Goal: Transaction & Acquisition: Purchase product/service

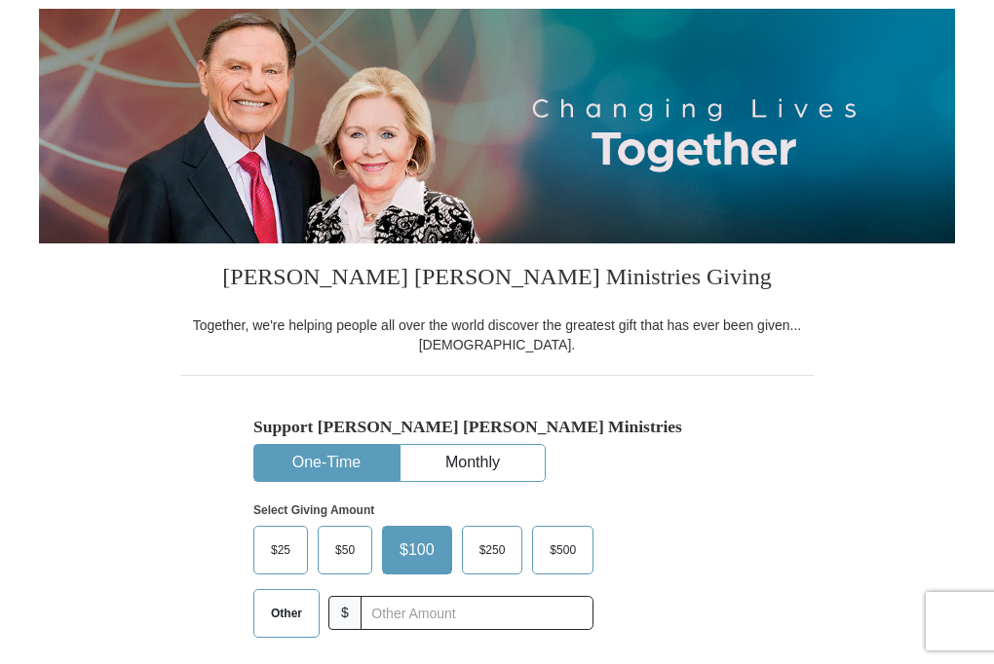
scroll to position [390, 0]
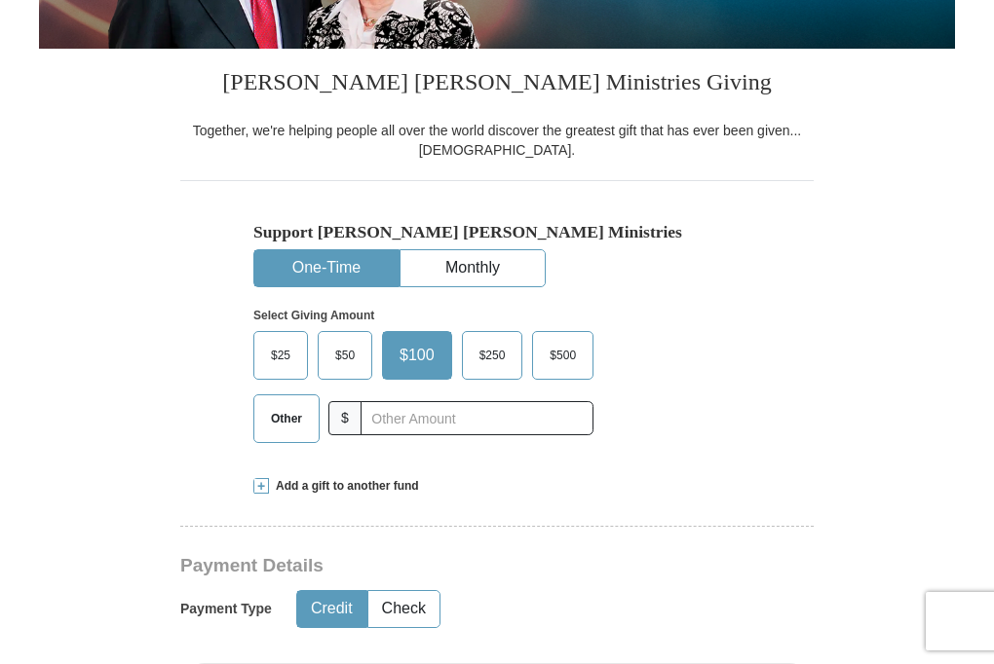
click at [304, 430] on span "Other" at bounding box center [286, 418] width 51 height 29
click at [0, 0] on input "Other" at bounding box center [0, 0] width 0 height 0
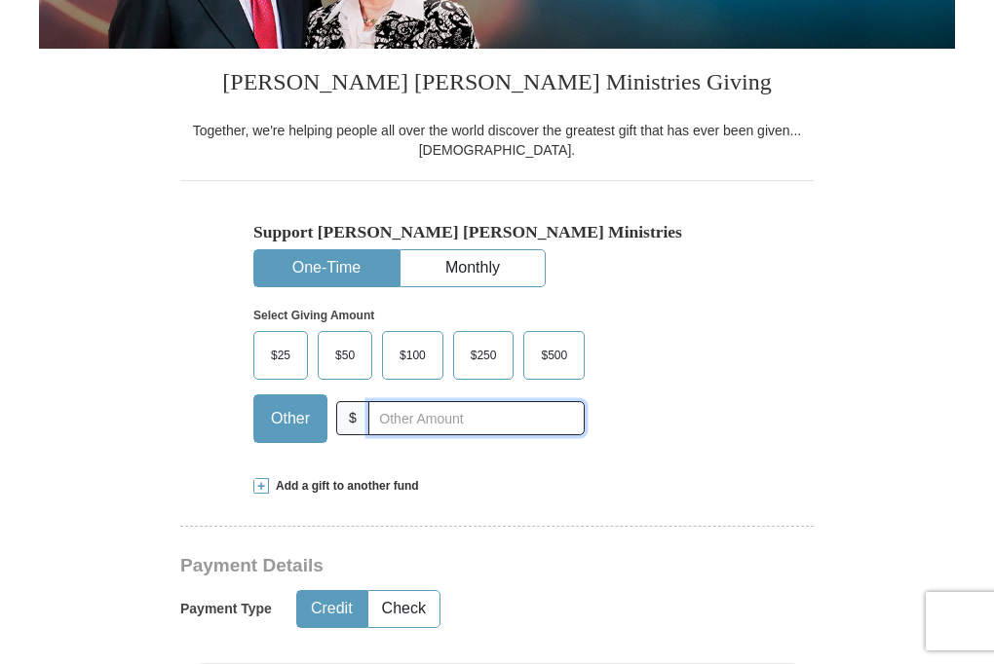
click at [389, 420] on input "text" at bounding box center [476, 418] width 216 height 34
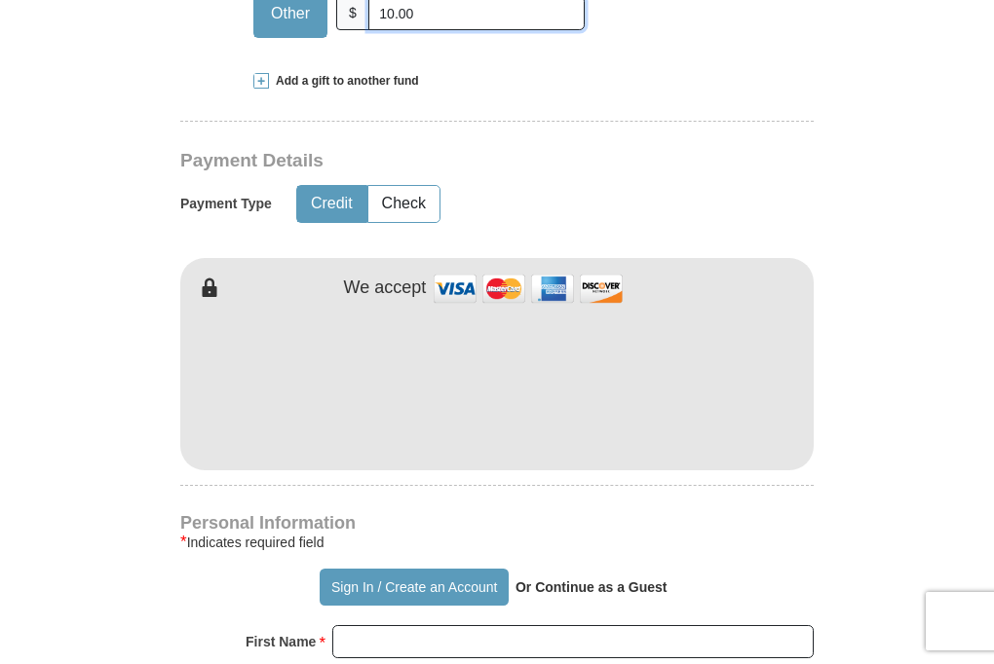
scroll to position [682, 0]
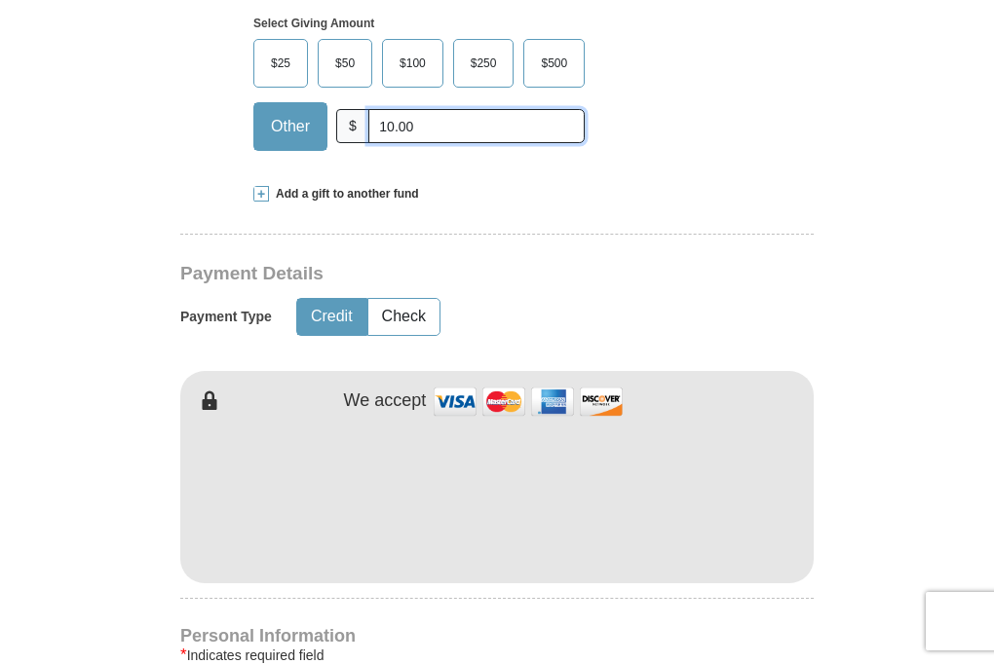
type input "10.00"
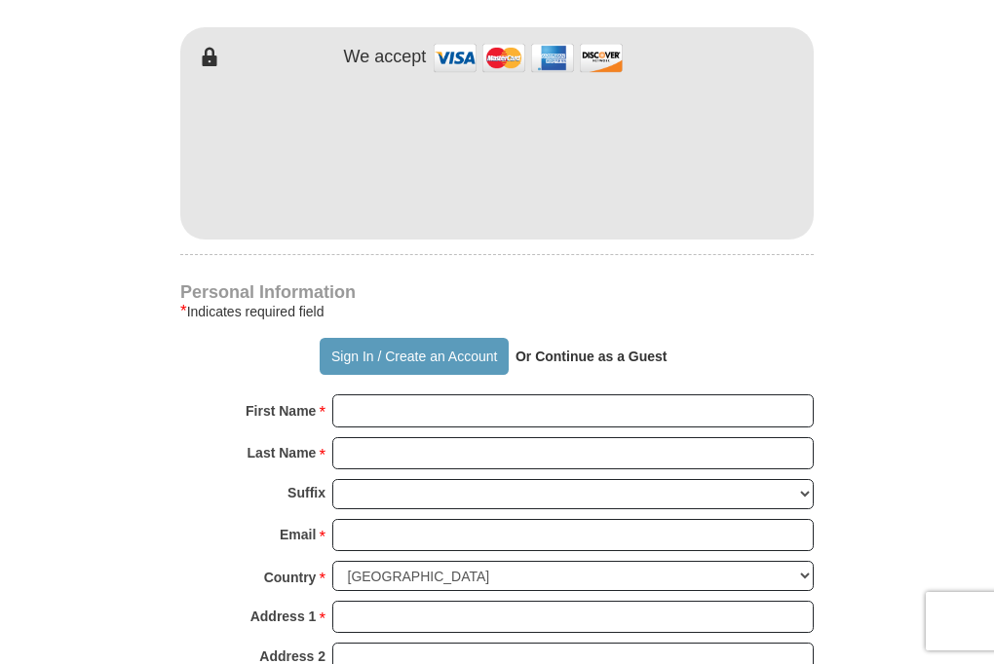
scroll to position [974, 0]
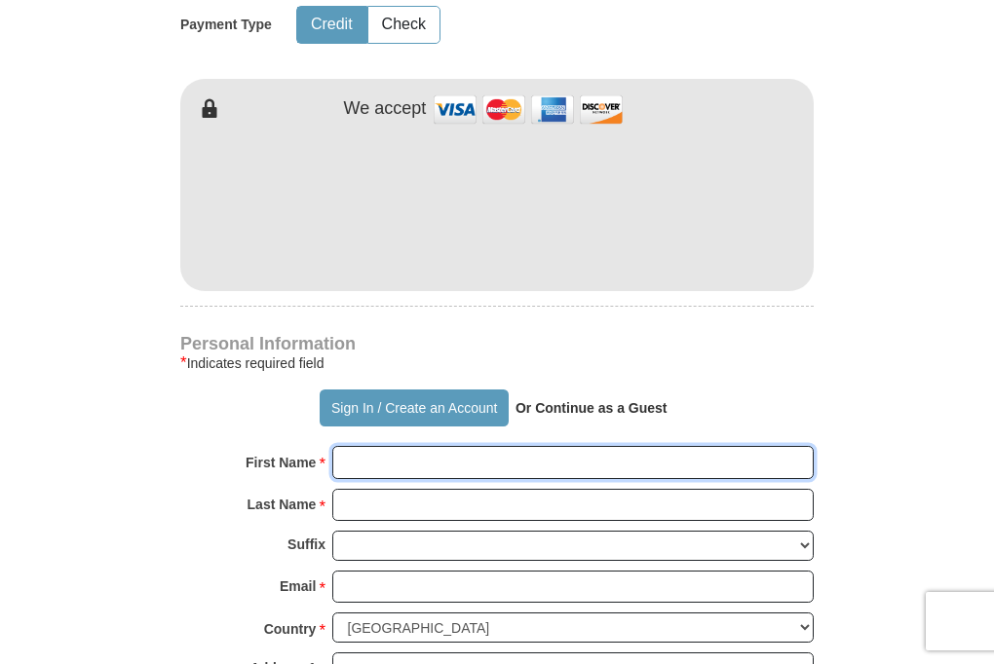
click at [377, 454] on input "First Name *" at bounding box center [572, 462] width 481 height 33
click at [356, 460] on input "First Name *" at bounding box center [572, 462] width 481 height 33
type input "[PERSON_NAME]"
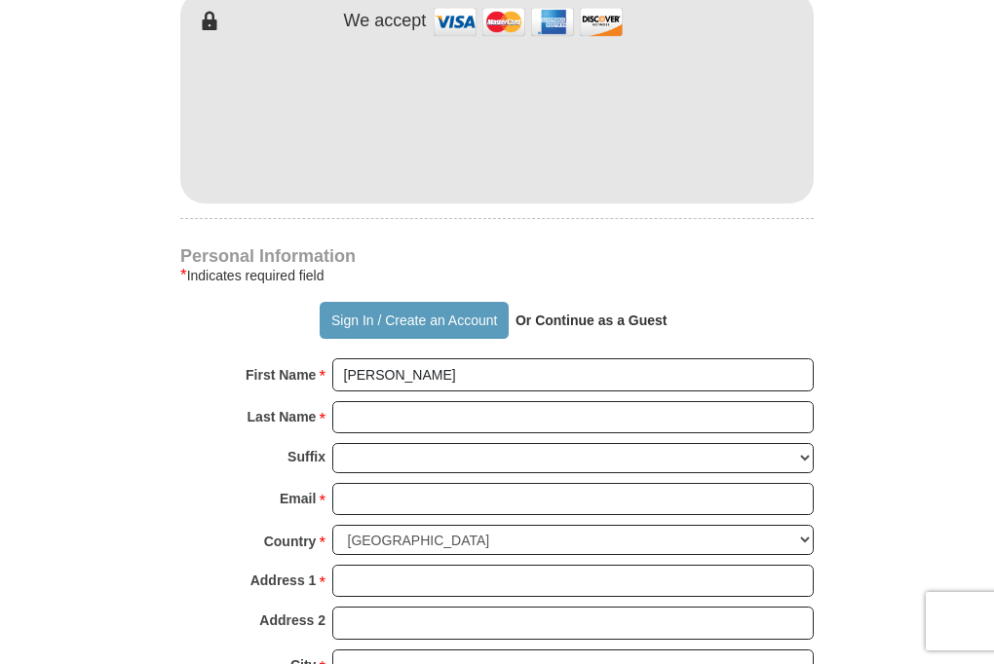
scroll to position [1072, 0]
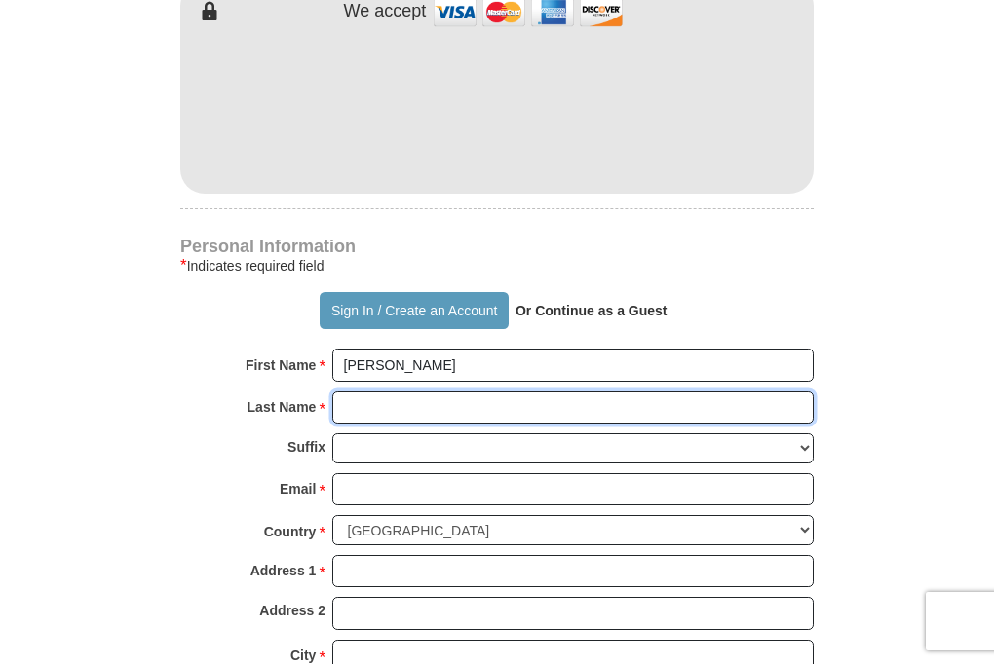
click at [355, 395] on input "Last Name *" at bounding box center [572, 408] width 481 height 33
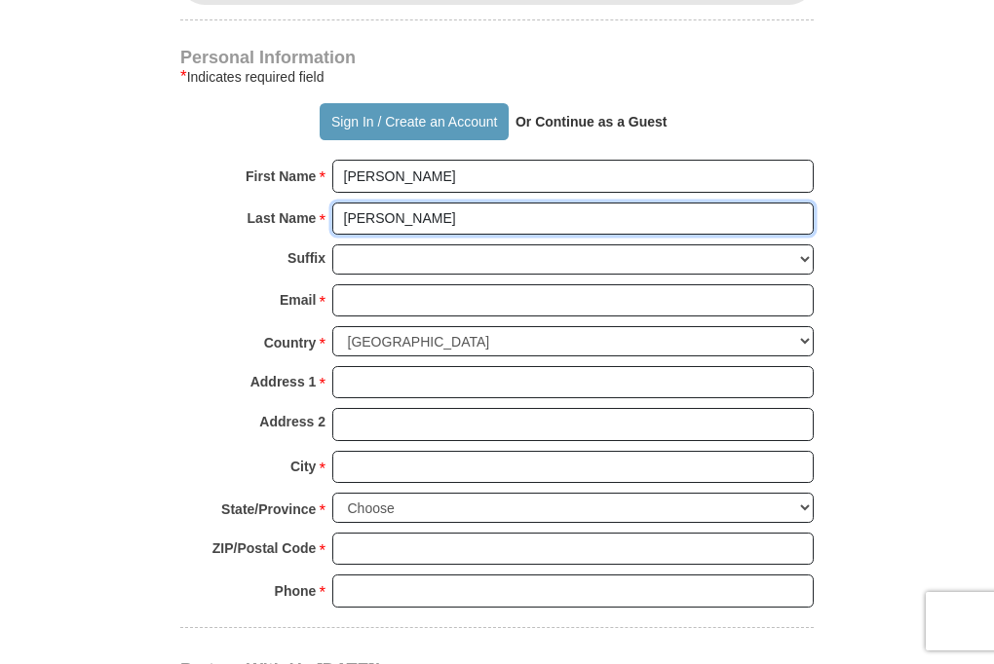
scroll to position [1266, 0]
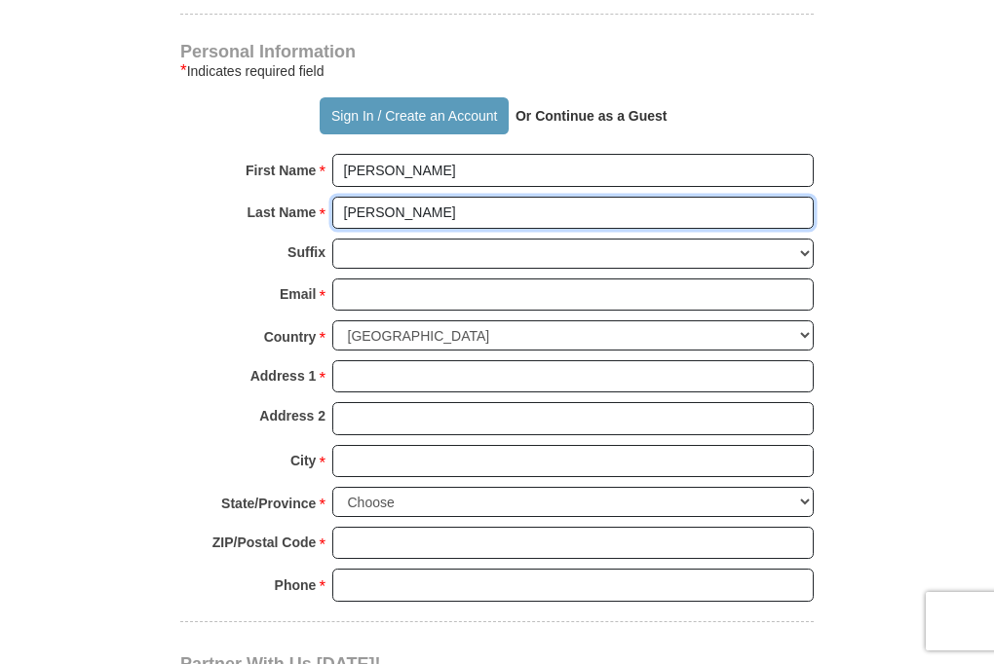
type input "[PERSON_NAME]"
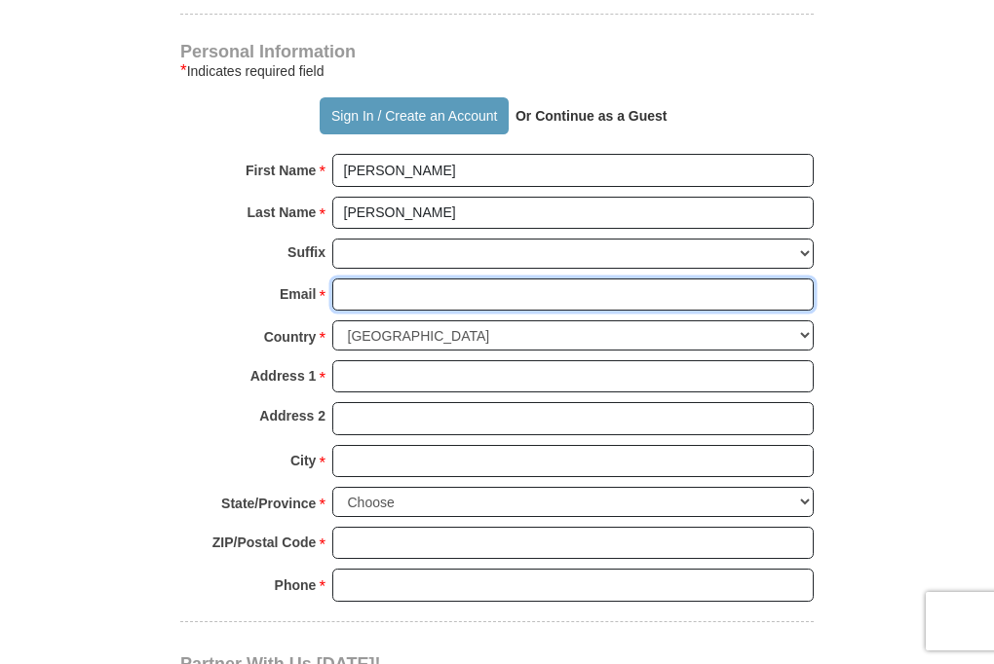
click at [365, 293] on input "Email *" at bounding box center [572, 295] width 481 height 33
type input "[EMAIL_ADDRESS][DOMAIN_NAME]"
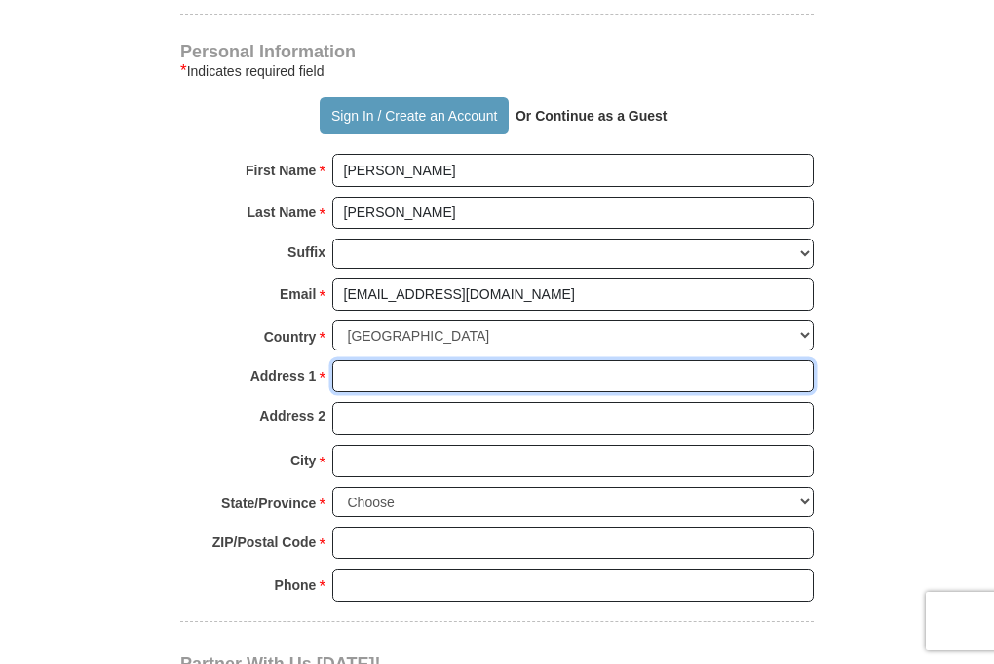
type input "[STREET_ADDRESS]"
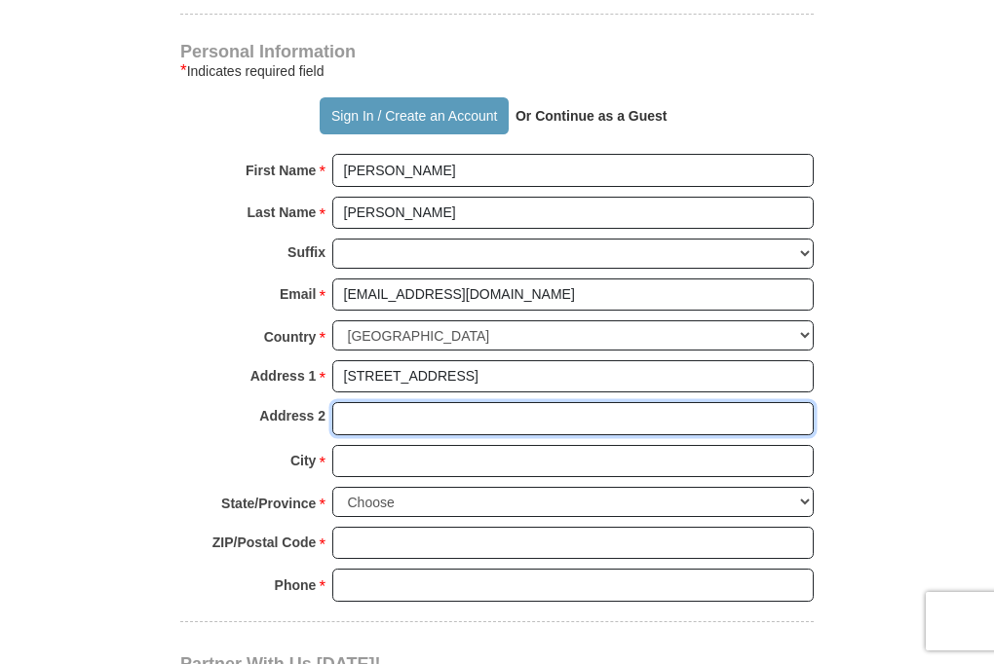
type input "apt 109"
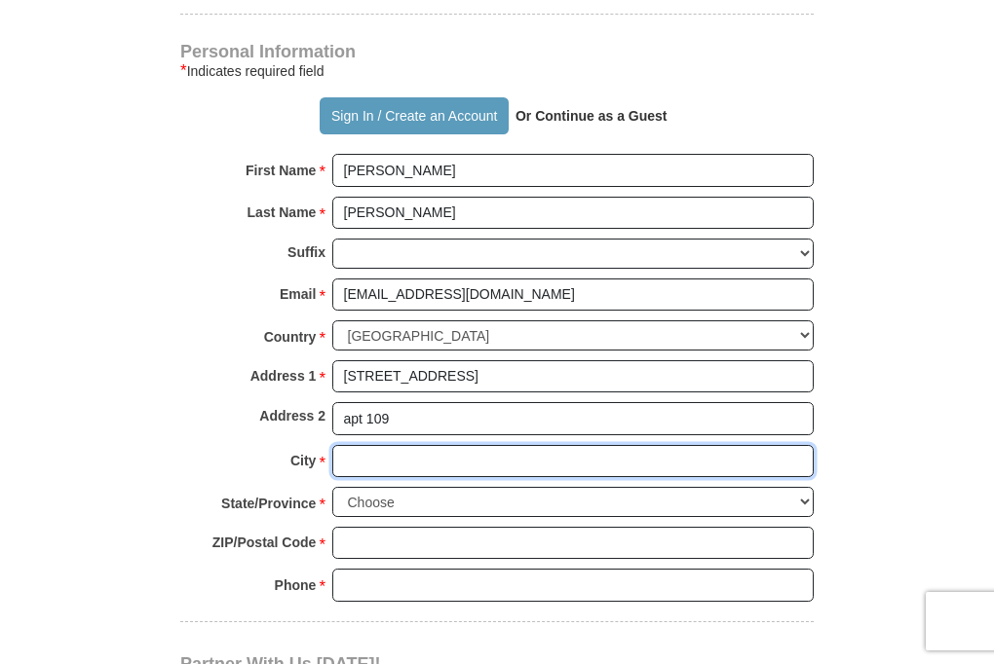
type input "Lakewood"
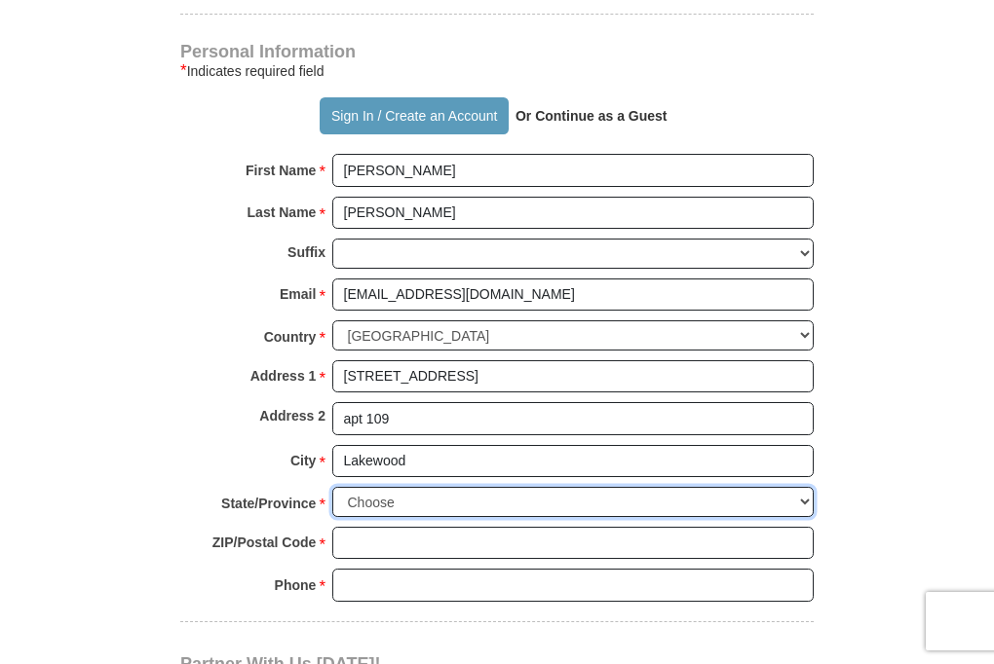
select select "CO"
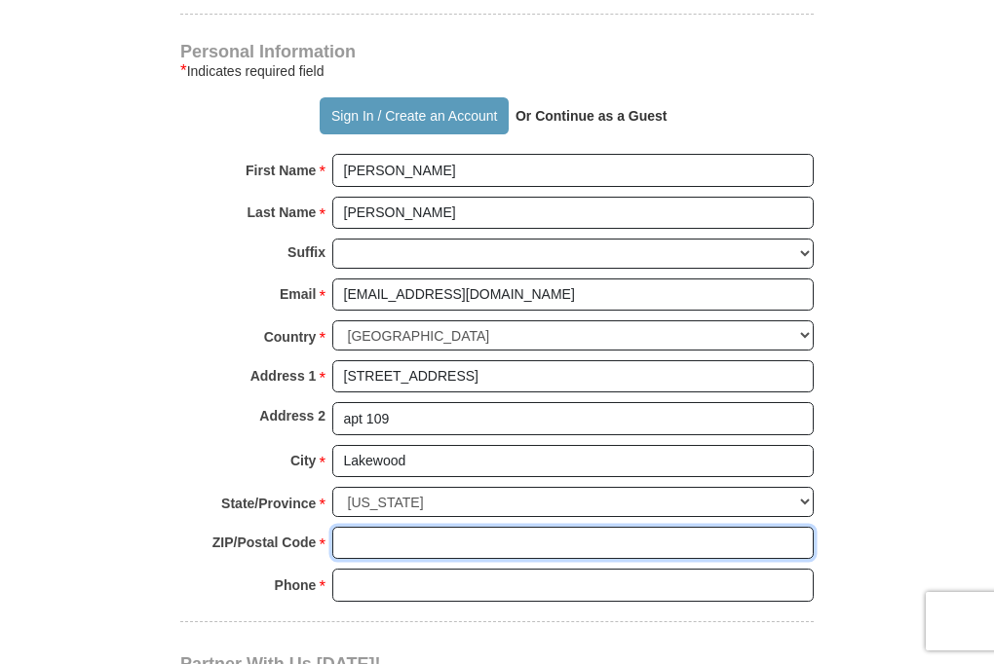
type input "80214"
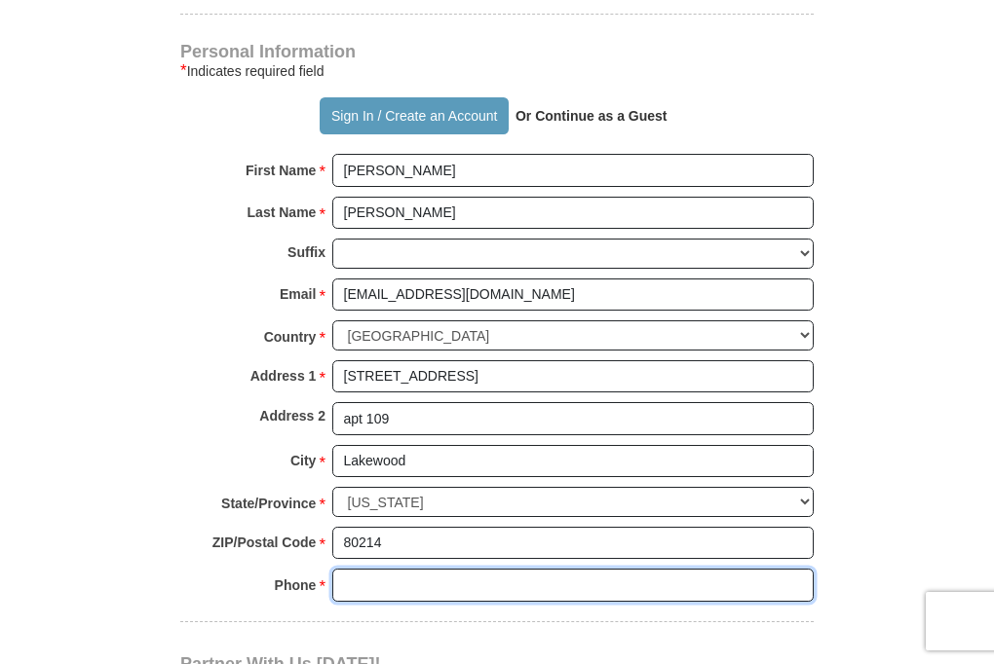
type input "3037109197"
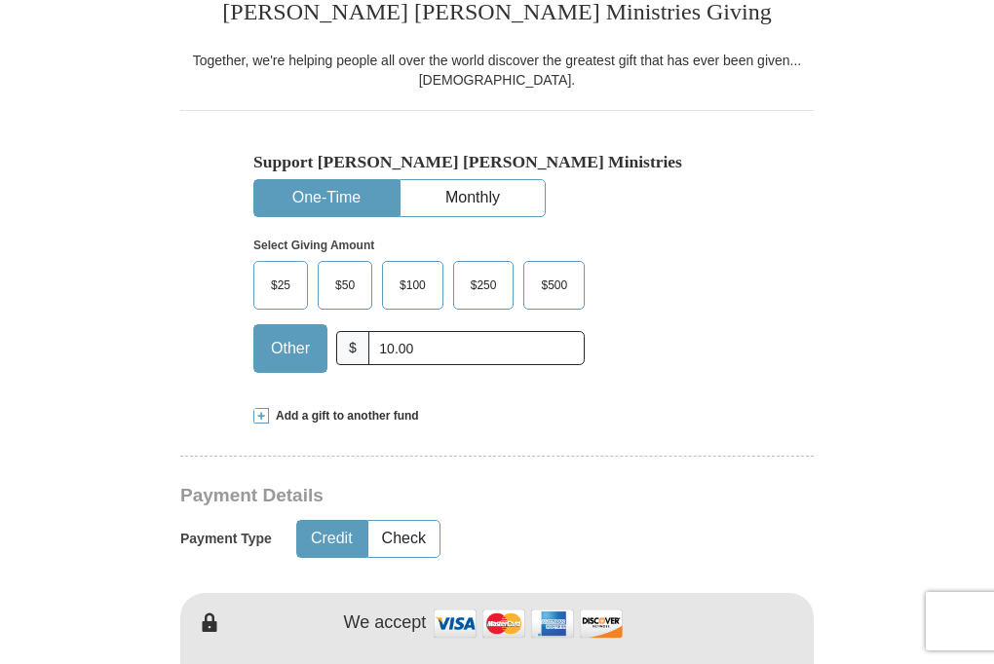
scroll to position [487, 0]
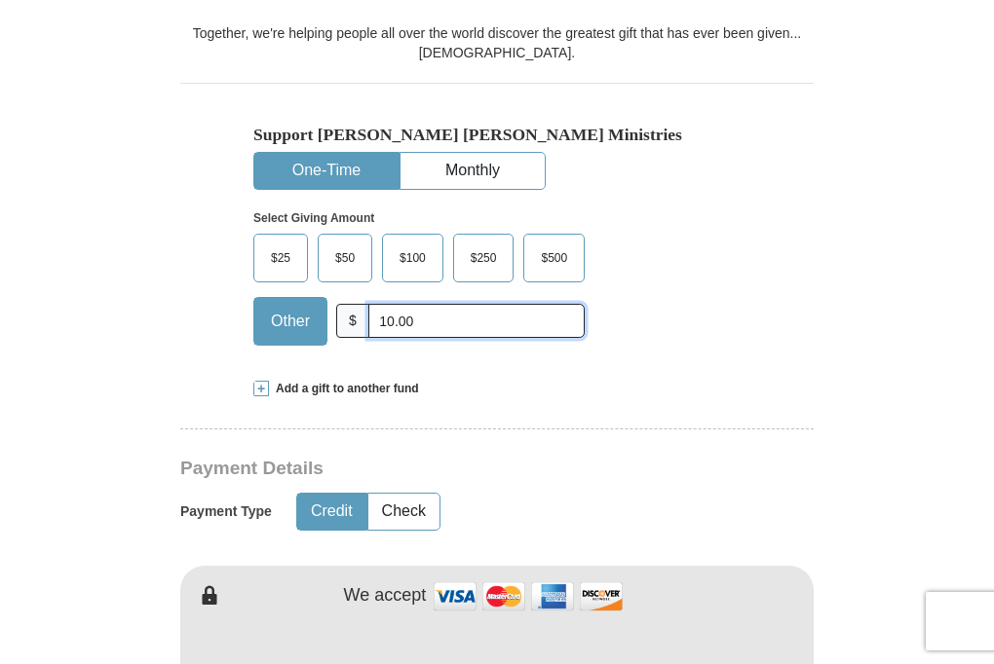
click at [382, 316] on input "10.00" at bounding box center [476, 321] width 216 height 34
type input "20.00"
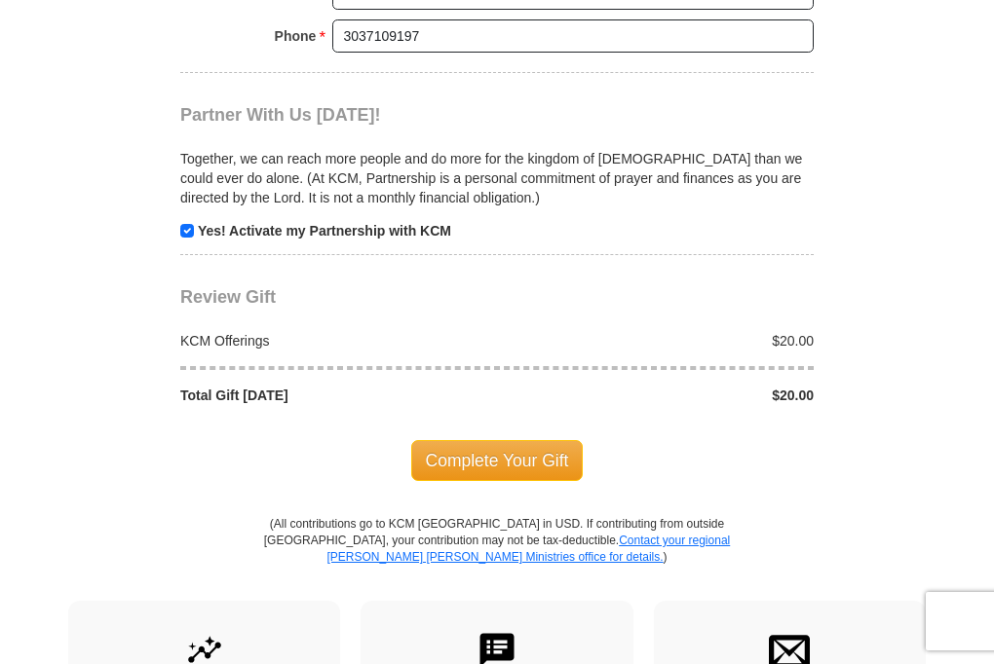
scroll to position [1851, 0]
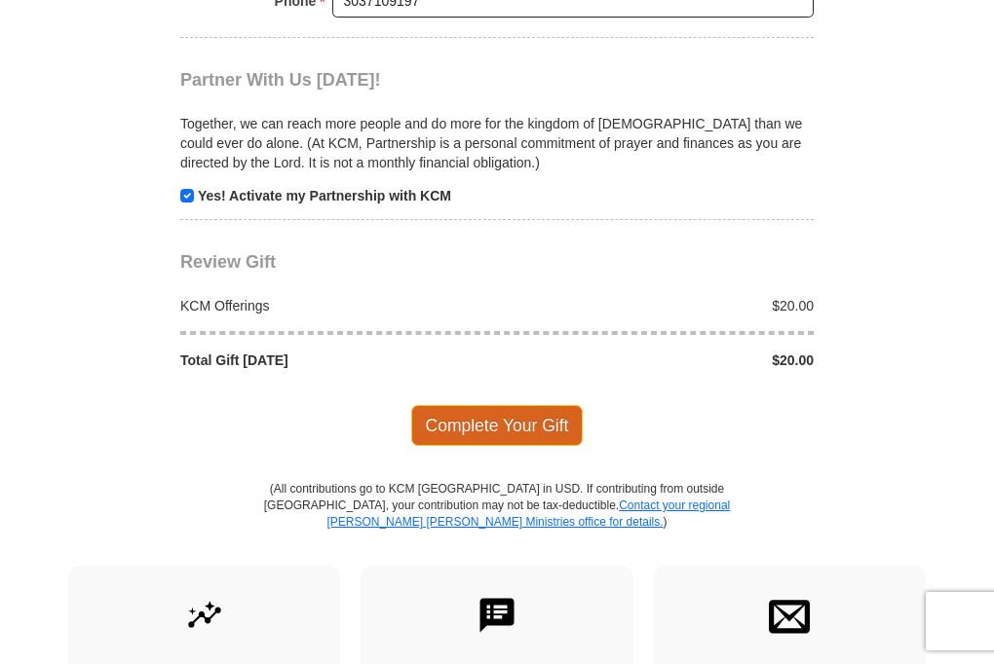
click at [536, 419] on span "Complete Your Gift" at bounding box center [497, 425] width 172 height 41
